Goal: Navigation & Orientation: Find specific page/section

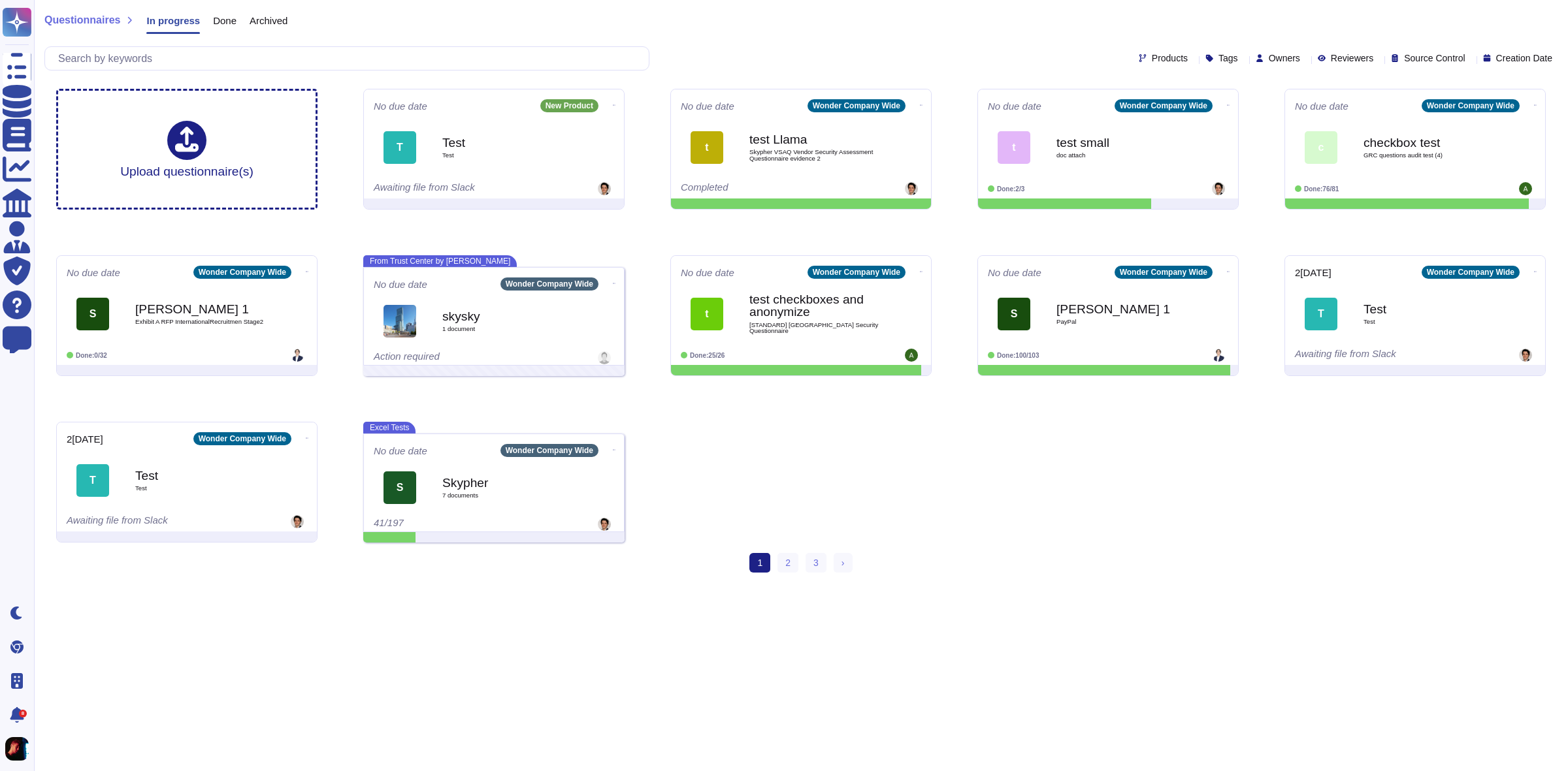
click at [1016, 494] on div "Upload questionnaire(s) No due date New Product T Test Test Awaiting file from …" at bounding box center [801, 315] width 1511 height 474
click at [1152, 53] on span "Products" at bounding box center [1170, 58] width 36 height 9
click at [1196, 50] on div "Products Tags Owners Reviewers Source Control Creation Date" at bounding box center [801, 58] width 1513 height 24
click at [1205, 63] on div "Tags" at bounding box center [1224, 58] width 38 height 9
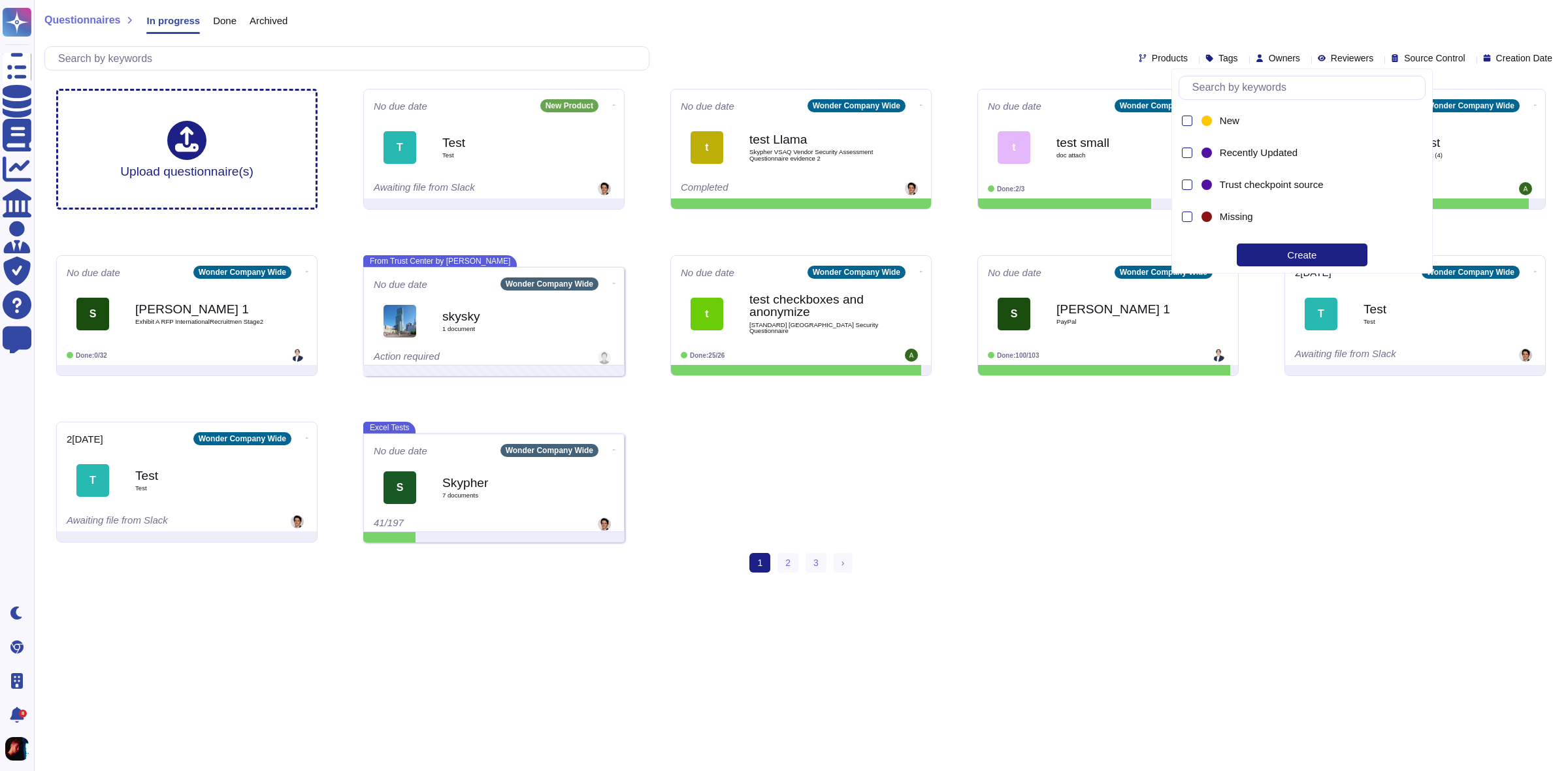
click at [1205, 63] on div "Tags" at bounding box center [1224, 58] width 38 height 9
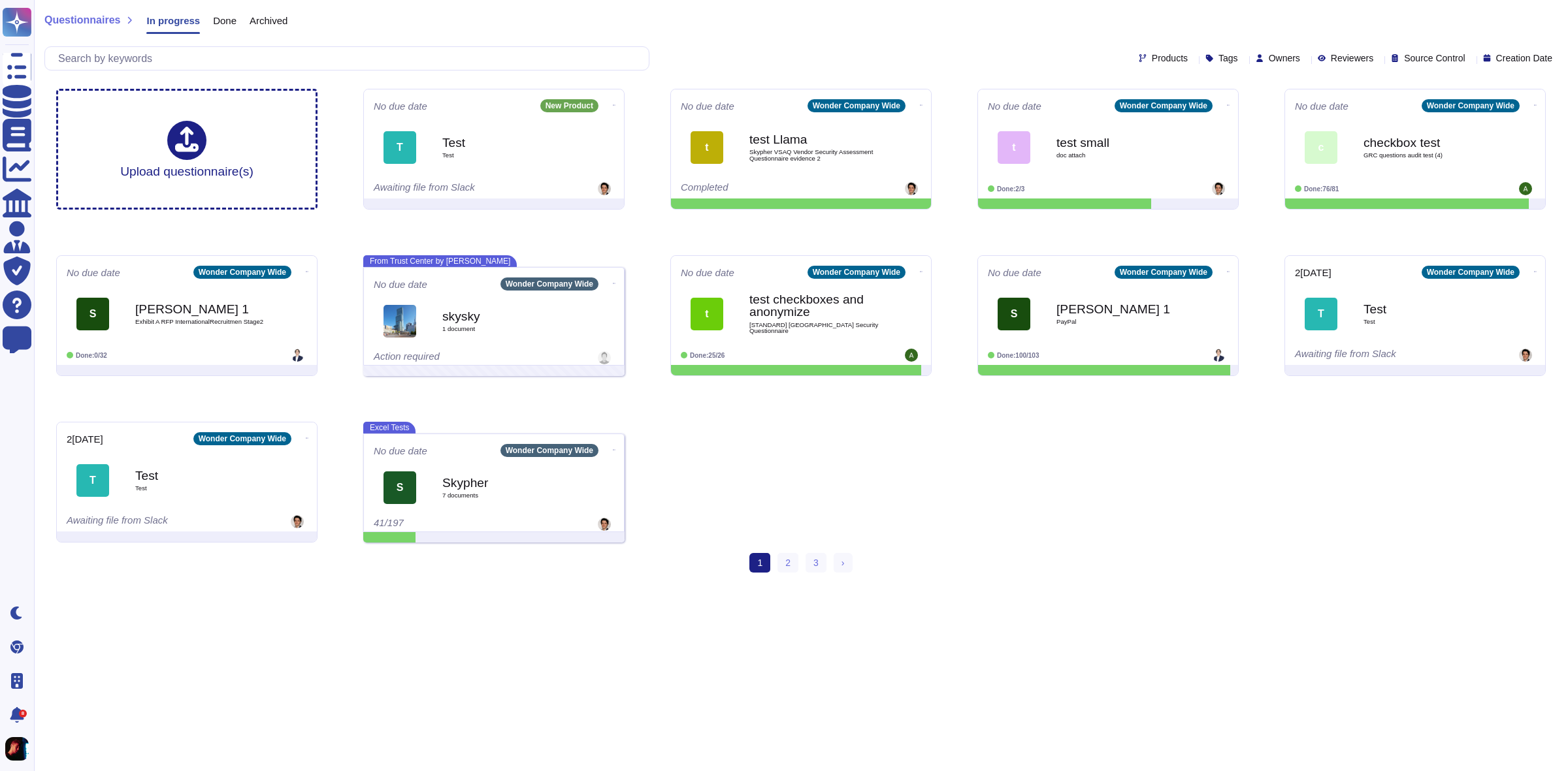
click at [1269, 61] on span "Owners" at bounding box center [1285, 58] width 31 height 9
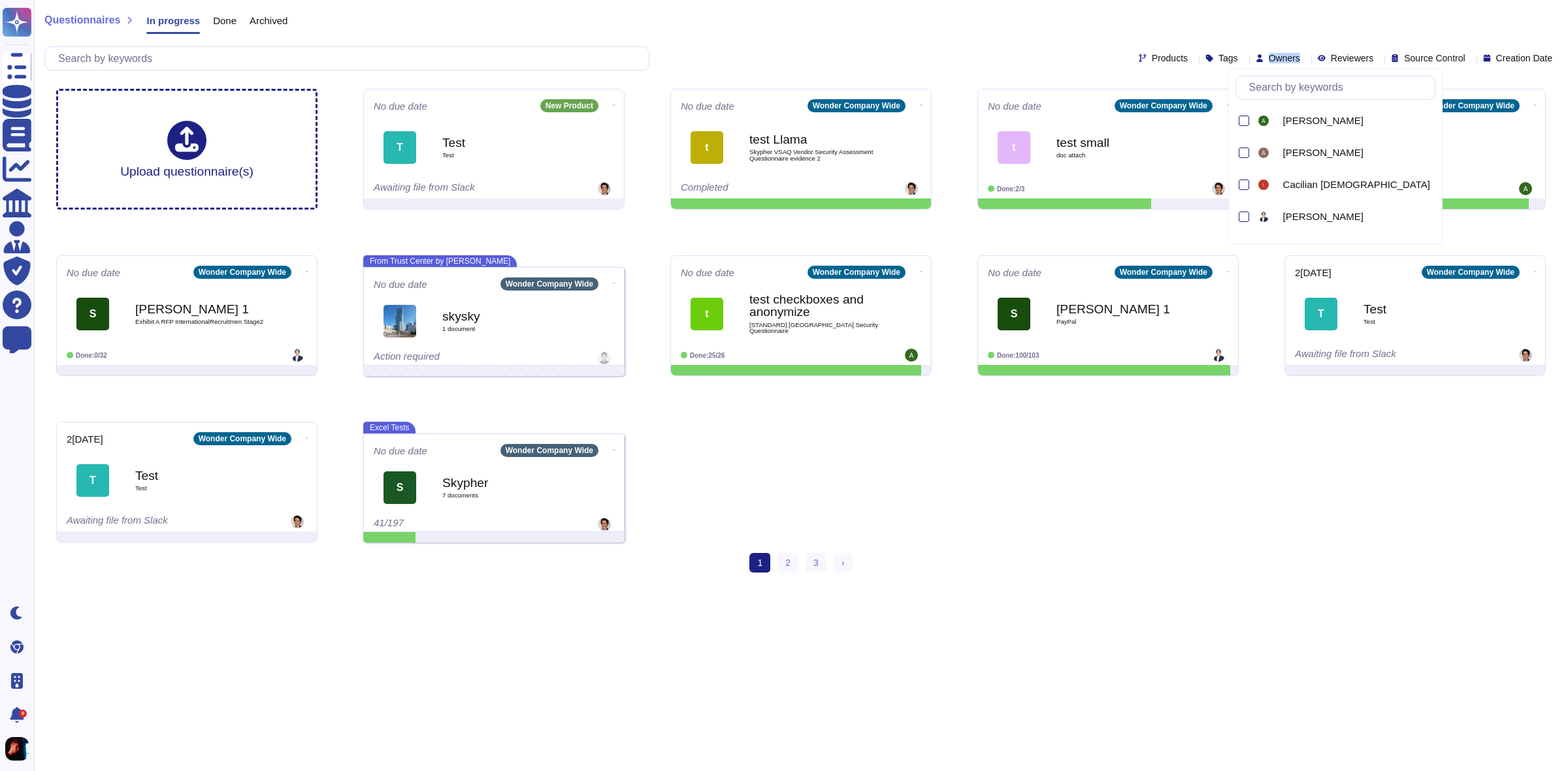
click at [1269, 61] on span "Owners" at bounding box center [1285, 58] width 31 height 9
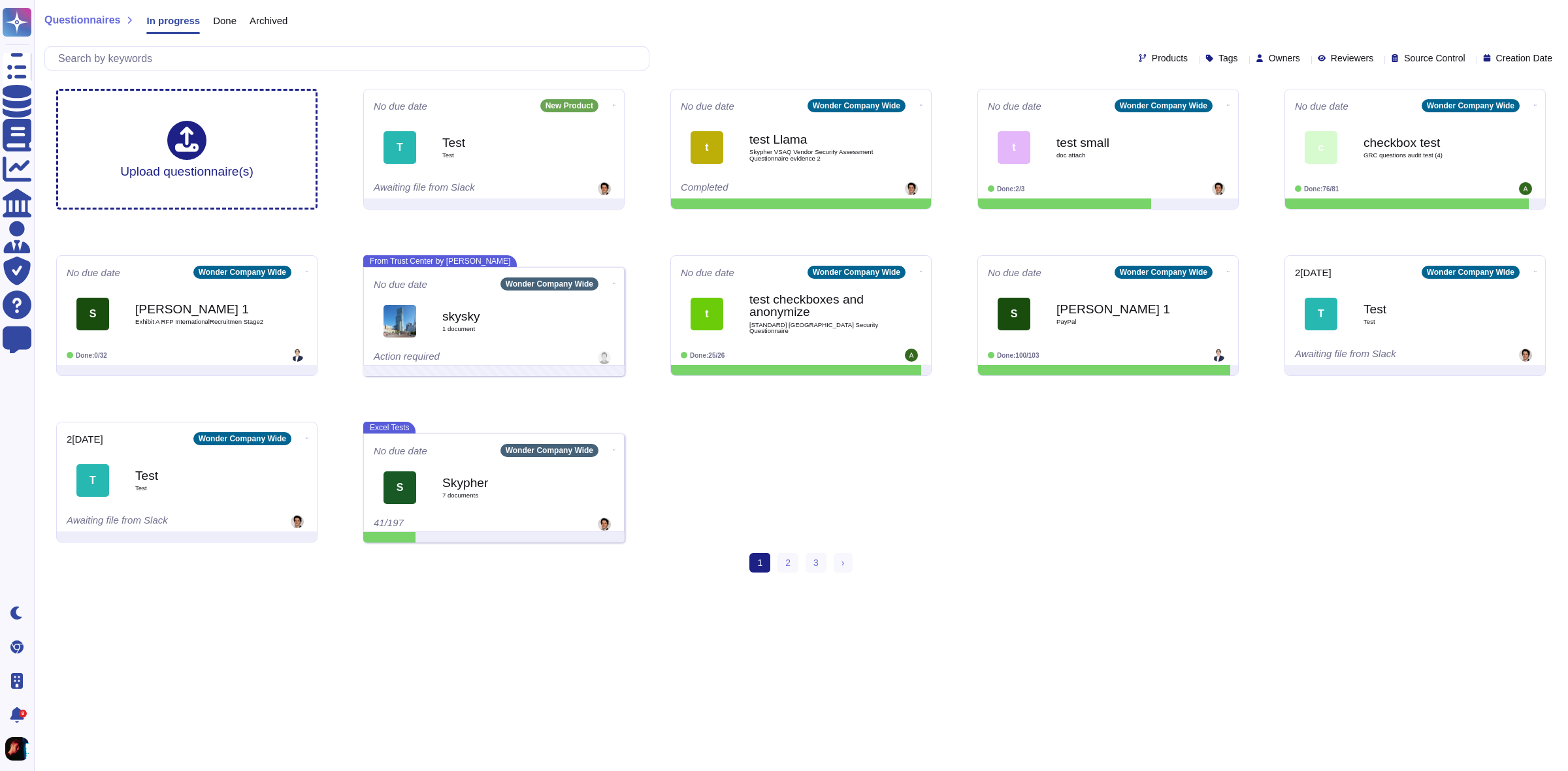
click at [1339, 53] on span "Reviewers" at bounding box center [1352, 58] width 43 height 9
click at [1412, 57] on span "Source Control" at bounding box center [1433, 58] width 61 height 9
click at [1486, 56] on div "Creation Date" at bounding box center [1520, 58] width 75 height 9
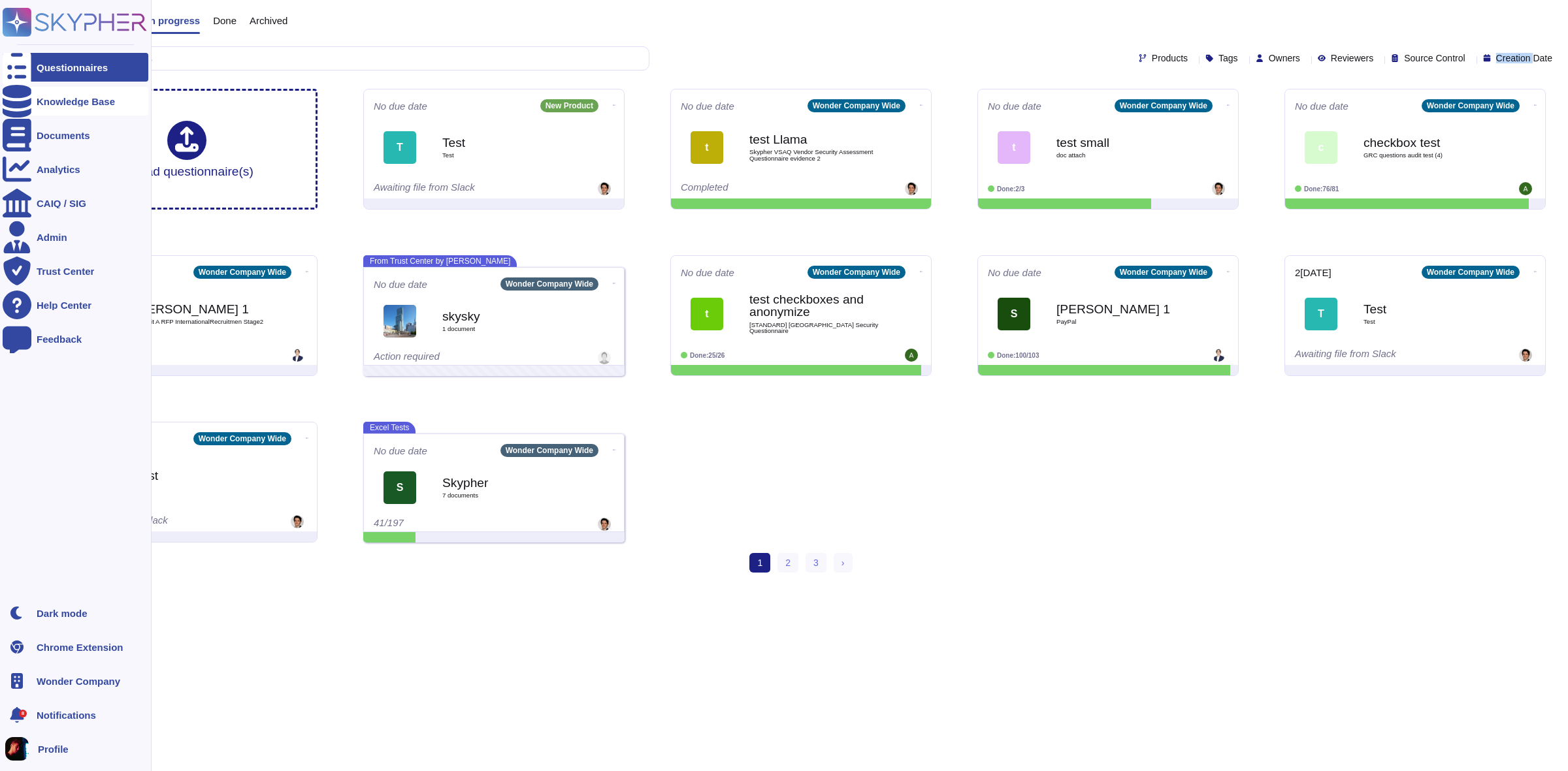
click at [61, 109] on div "Knowledge Base" at bounding box center [75, 101] width 146 height 29
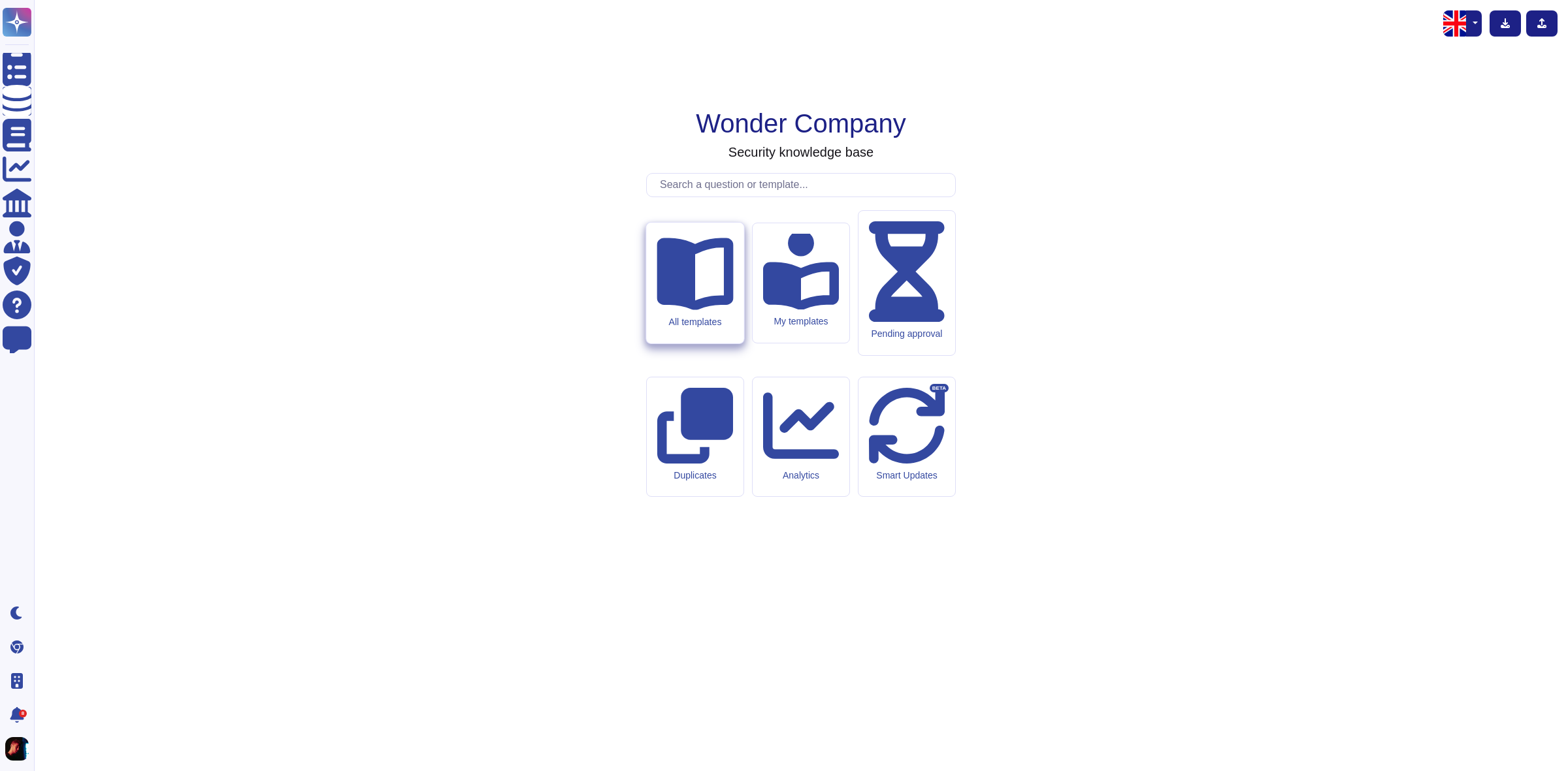
click at [701, 344] on div "All templates" at bounding box center [695, 283] width 98 height 121
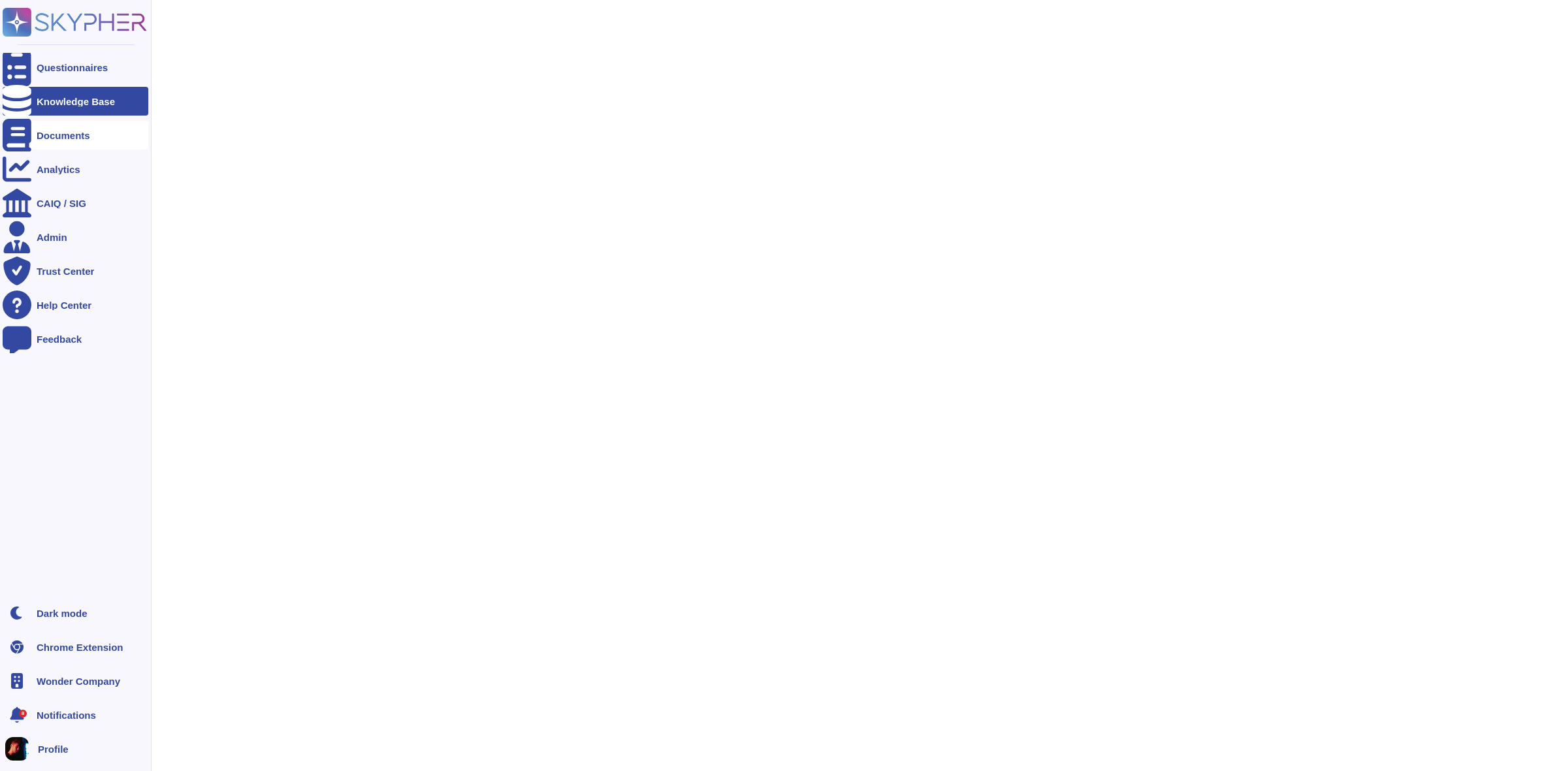
click at [43, 132] on div "Documents" at bounding box center [63, 135] width 54 height 9
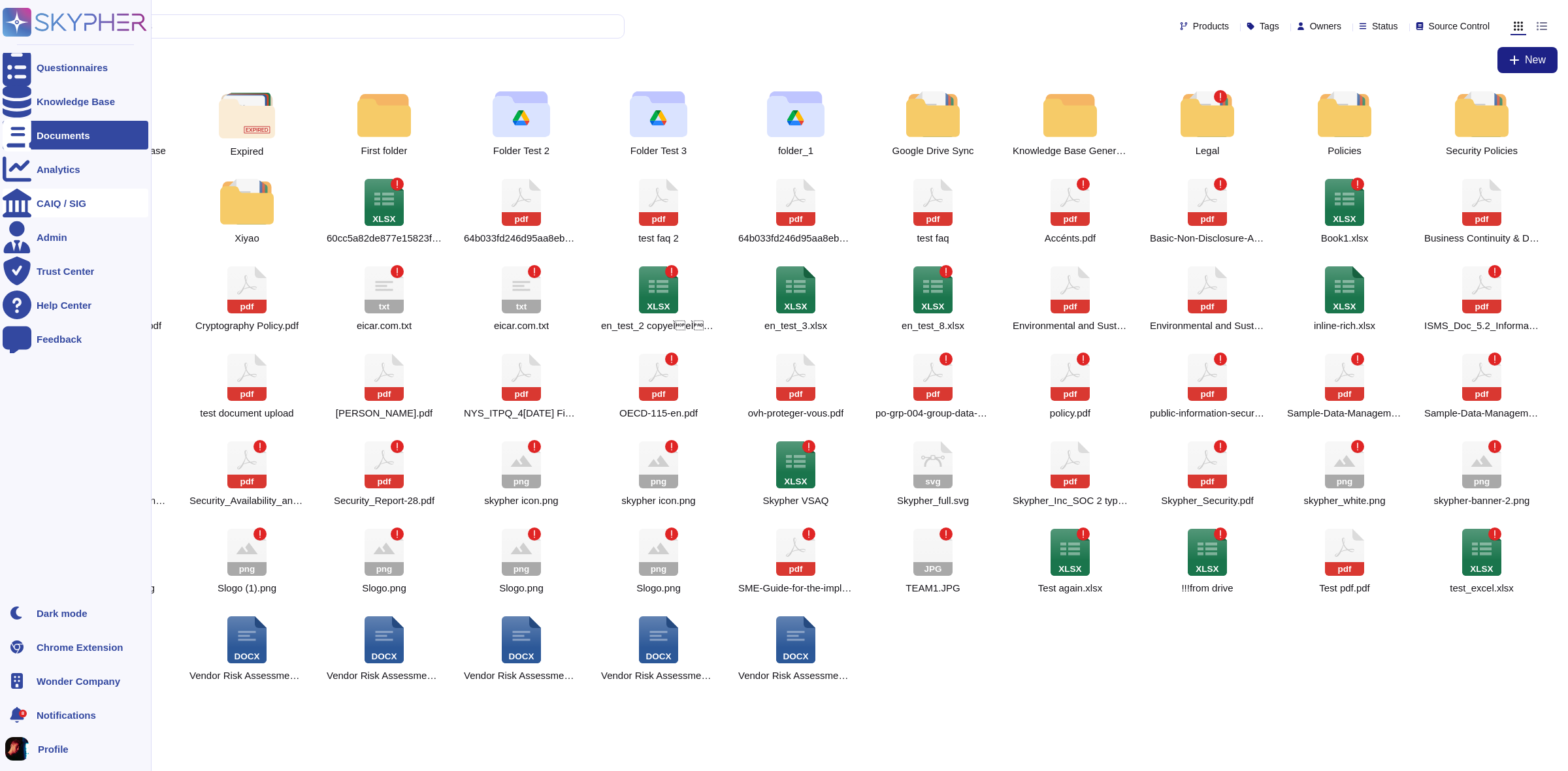
click at [89, 208] on div "CAIQ / SIG" at bounding box center [75, 203] width 146 height 29
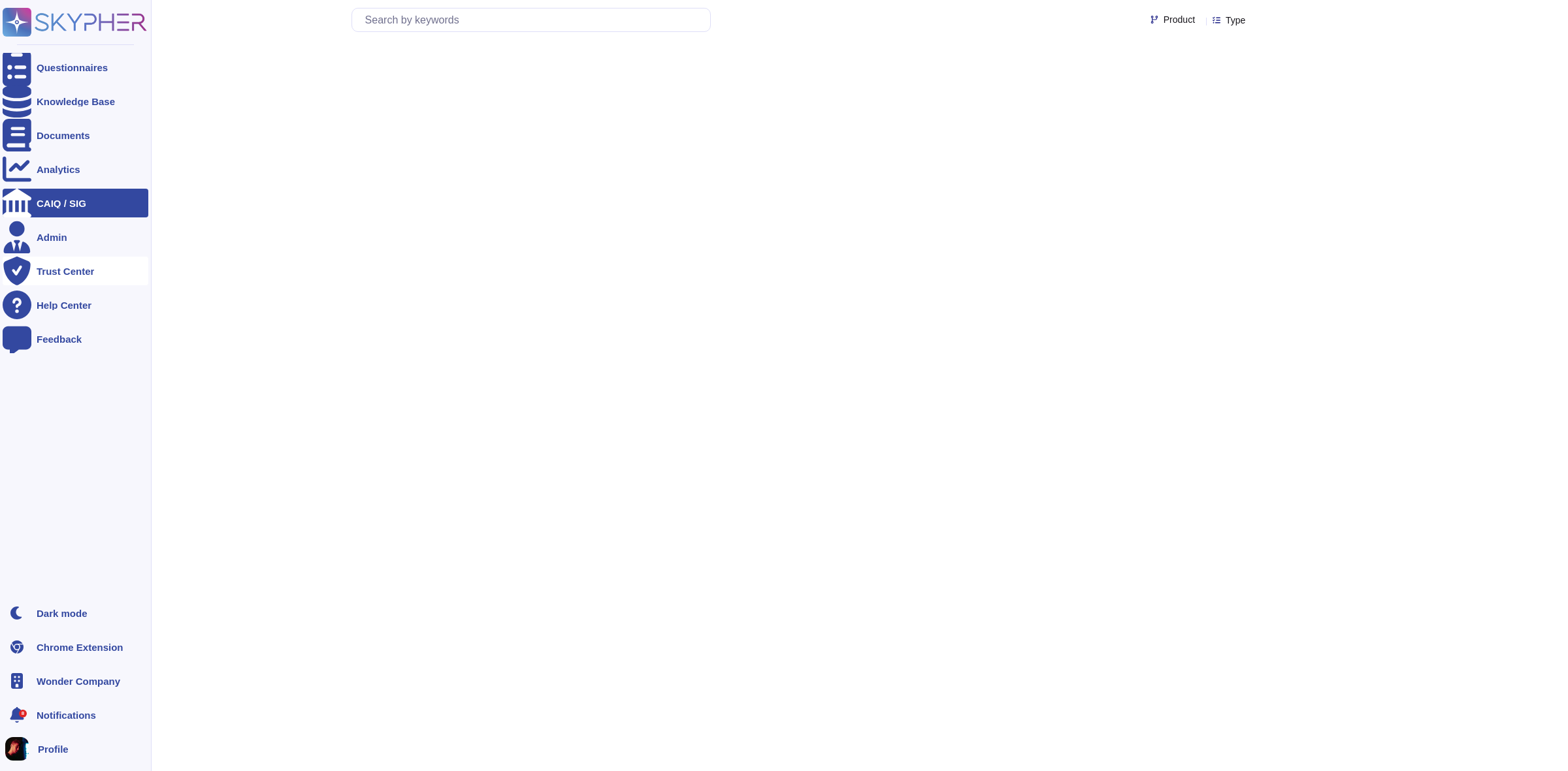
click at [83, 270] on div "Trust Center" at bounding box center [65, 271] width 57 height 9
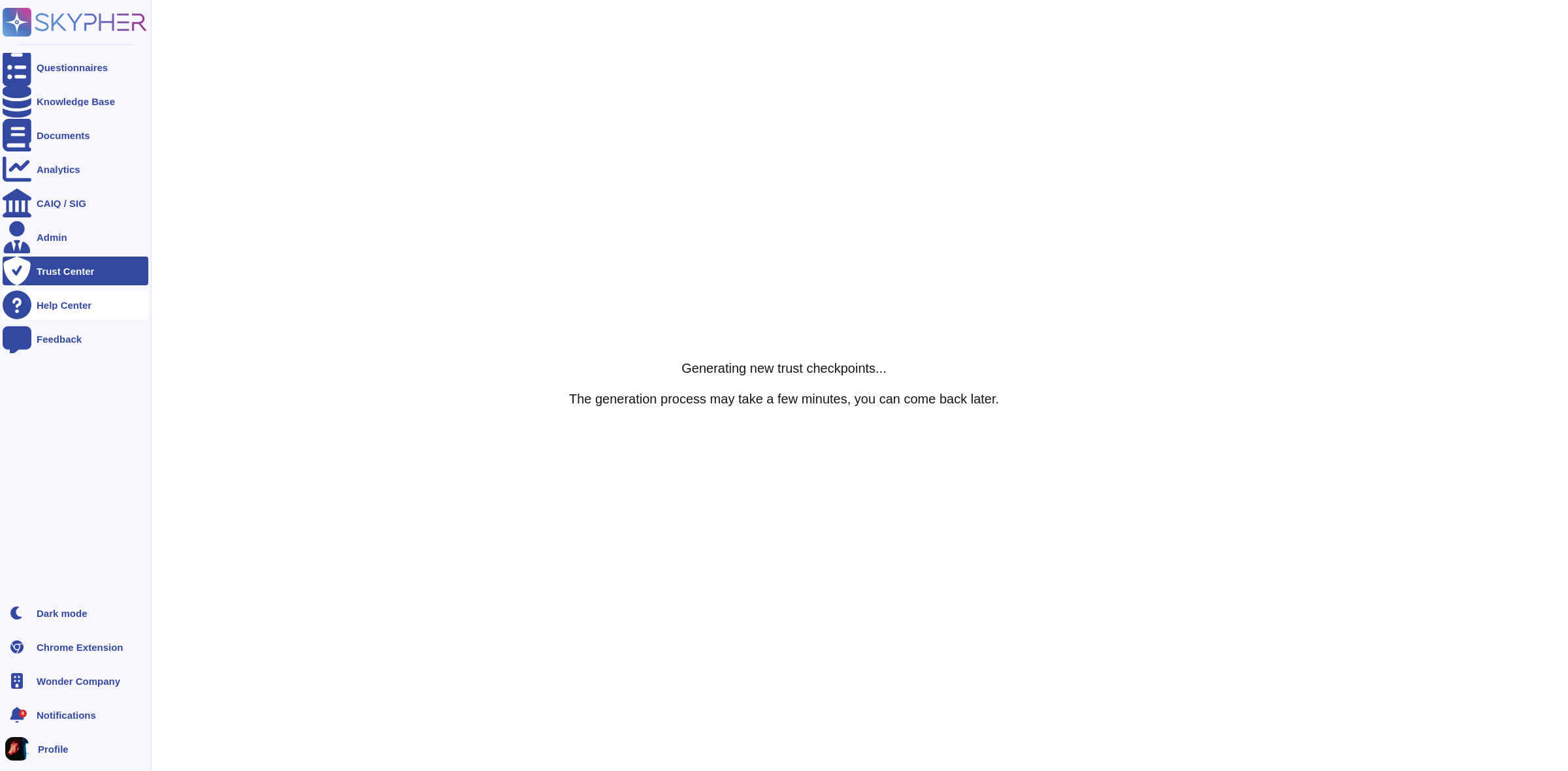
click at [67, 310] on div "Help Center" at bounding box center [75, 304] width 146 height 29
click at [33, 62] on div "Questionnaires" at bounding box center [75, 67] width 146 height 29
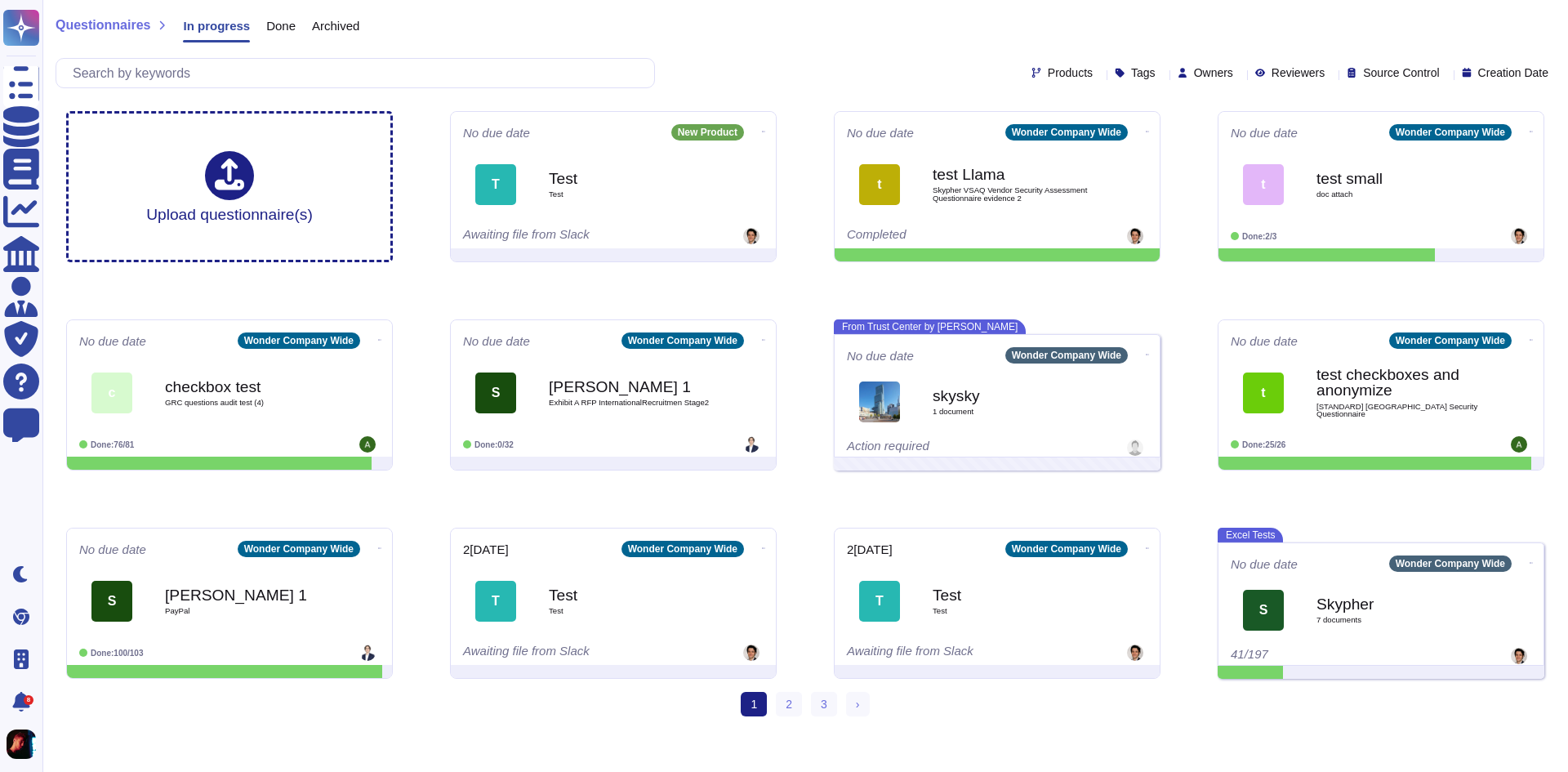
click at [868, 39] on div "Questionnaires In progress Done Archived" at bounding box center [805, 29] width 1500 height 32
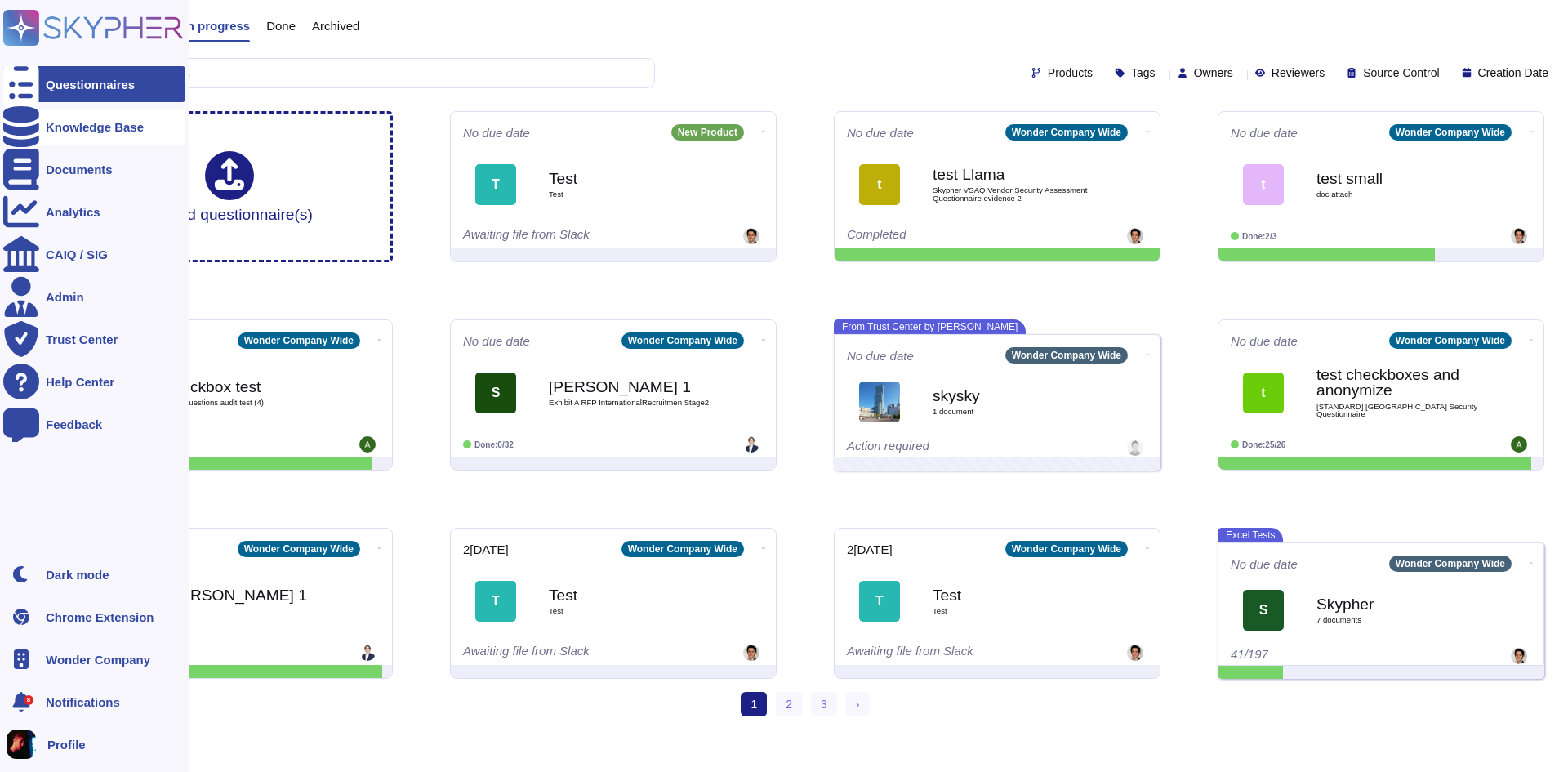
click at [65, 133] on div "Knowledge Base" at bounding box center [94, 126] width 182 height 36
